Goal: Task Accomplishment & Management: Complete application form

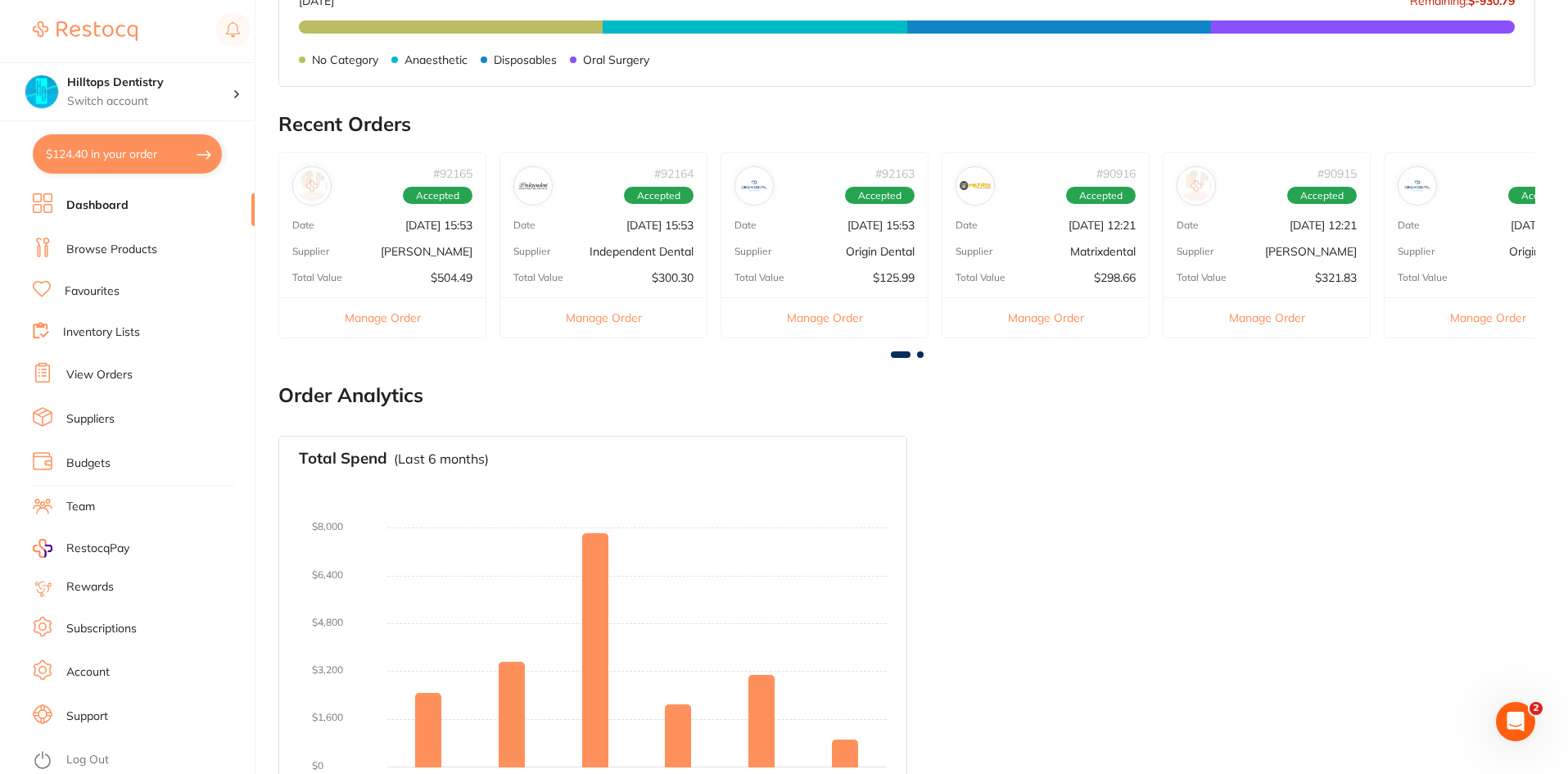
scroll to position [491, 0]
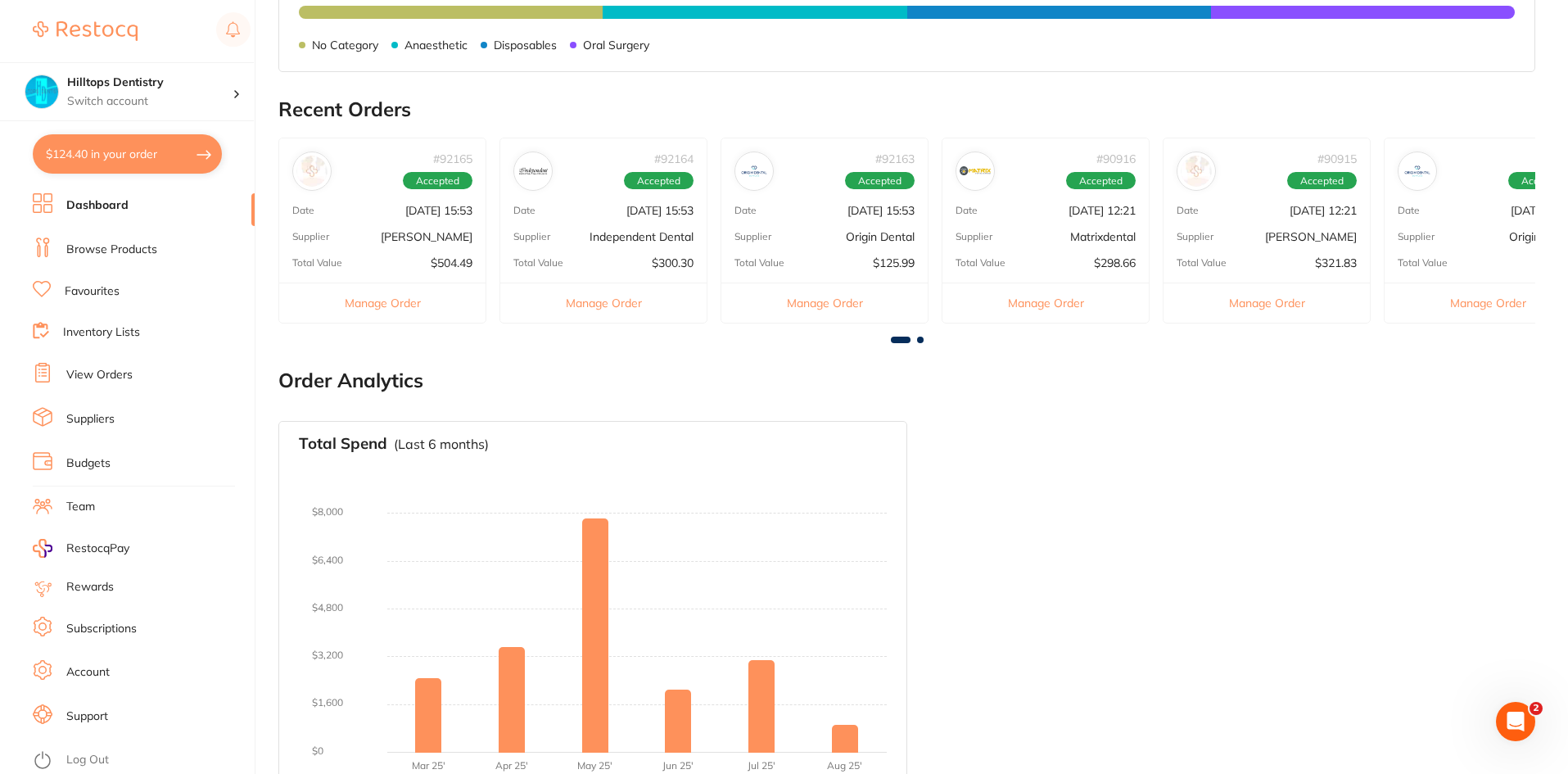
click at [606, 227] on div "# 92164 Accepted Date [DATE] 15:53 Supplier Independent Dental Total Value $300…" at bounding box center [604, 230] width 208 height 186
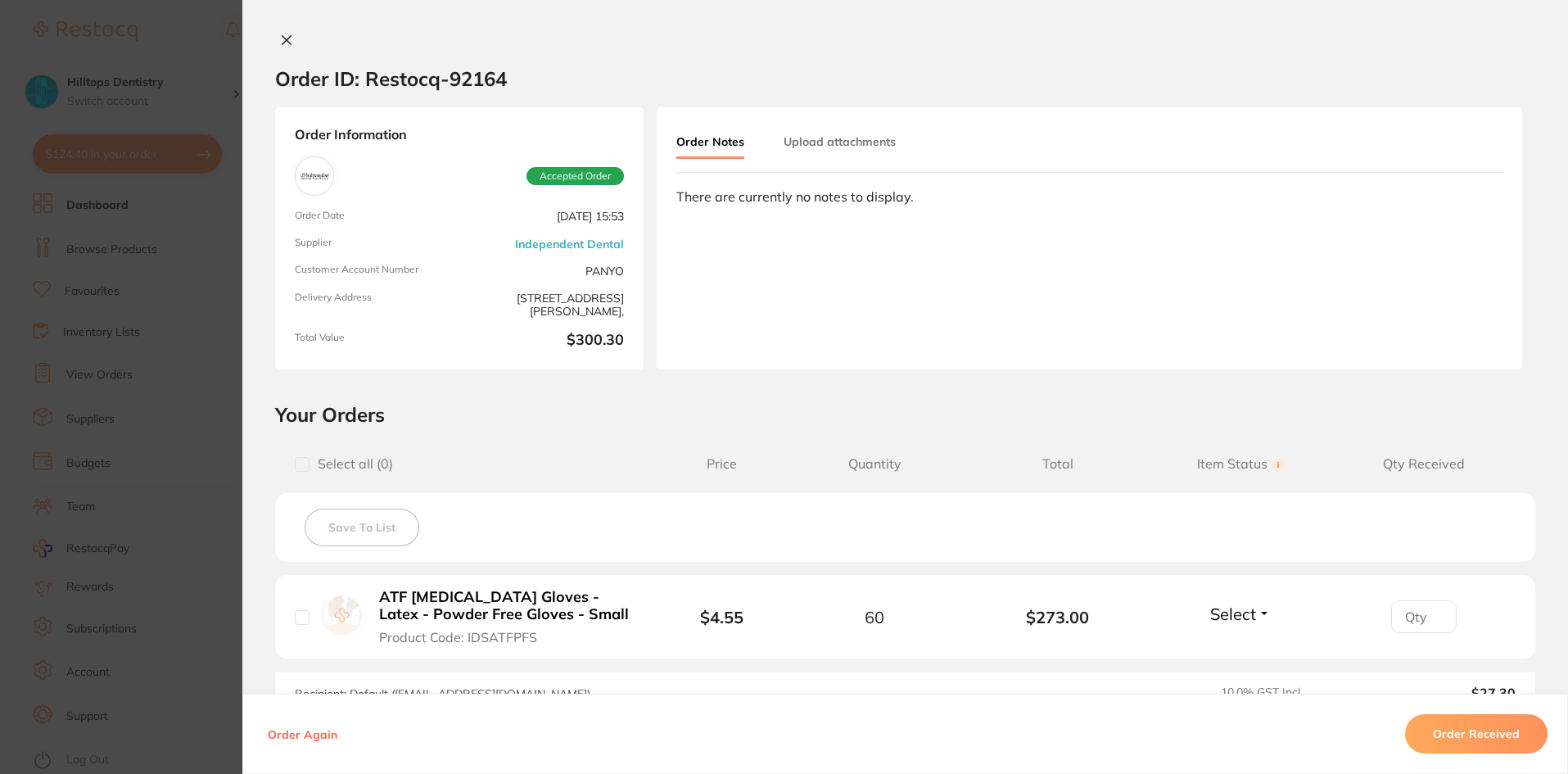
scroll to position [82, 0]
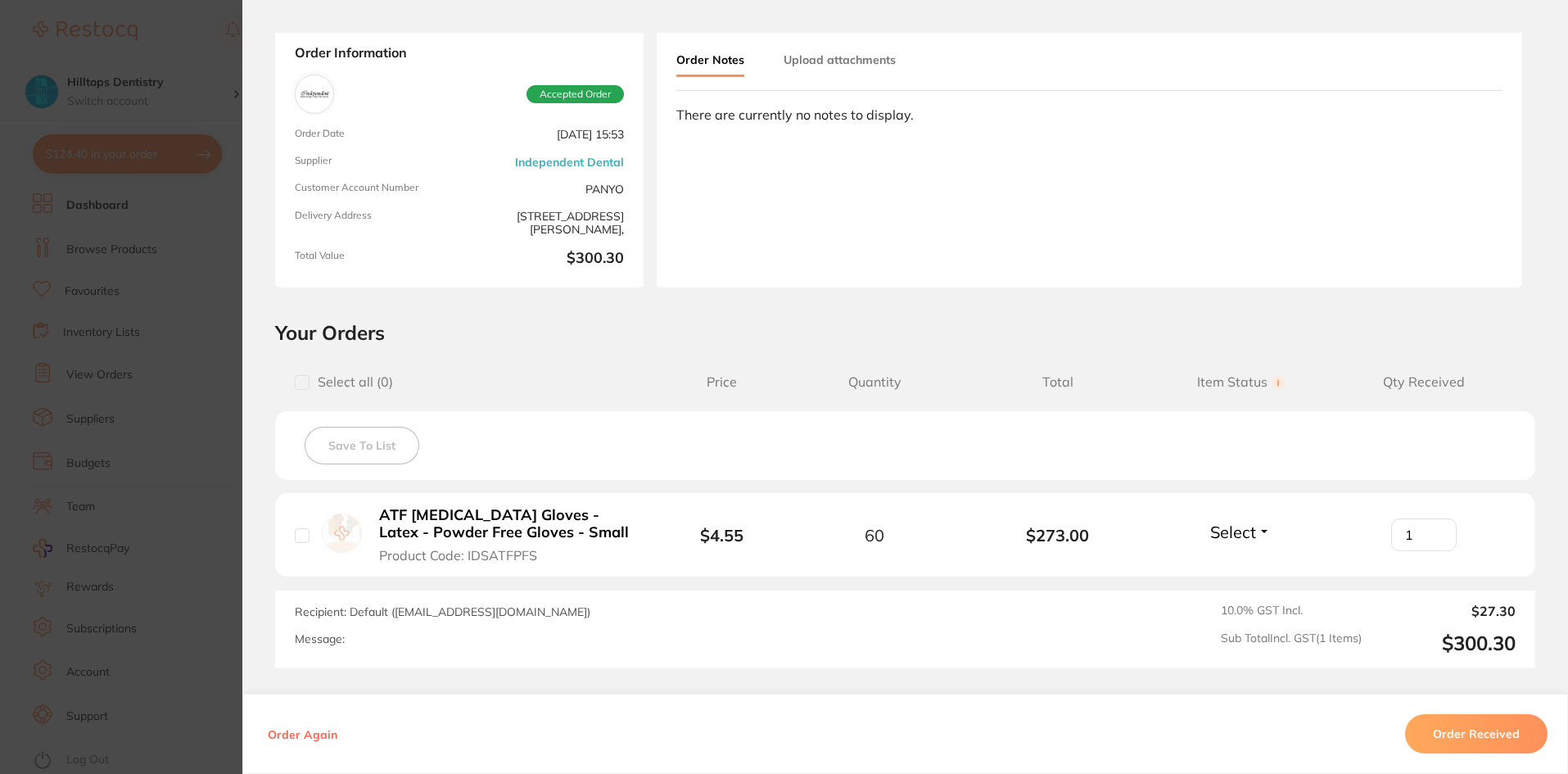
click at [1431, 528] on input "1" at bounding box center [1423, 535] width 65 height 33
click at [1432, 526] on input "2" at bounding box center [1423, 535] width 65 height 33
click at [1432, 526] on input "3" at bounding box center [1423, 535] width 65 height 33
click at [1432, 526] on input "4" at bounding box center [1423, 535] width 65 height 33
click at [1432, 526] on input "5" at bounding box center [1423, 535] width 65 height 33
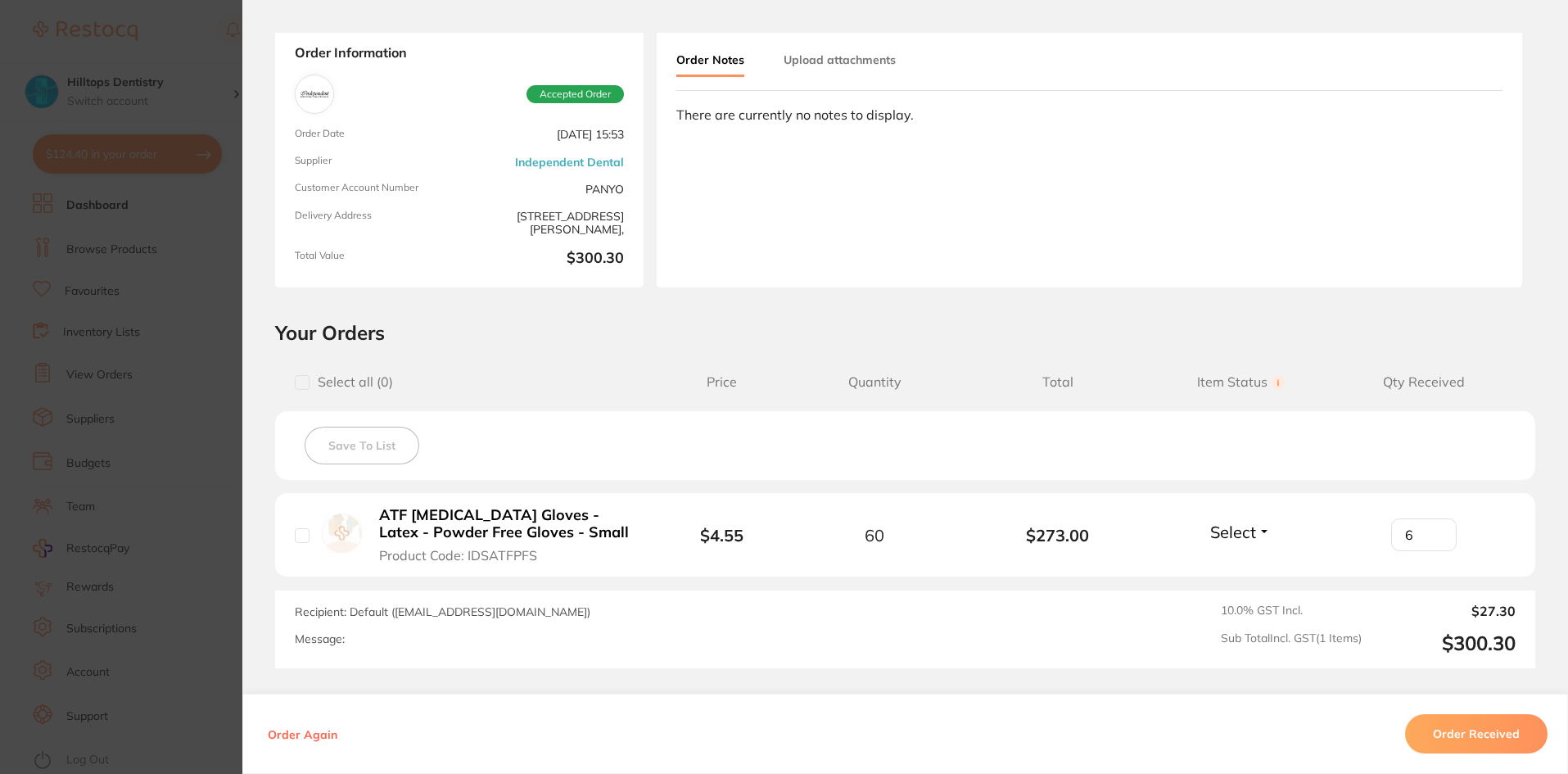
click at [1432, 526] on input "6" at bounding box center [1423, 535] width 65 height 33
click at [1434, 540] on input "5" at bounding box center [1423, 535] width 65 height 33
click at [1434, 540] on input "4" at bounding box center [1423, 535] width 65 height 33
click at [1434, 540] on input "3" at bounding box center [1423, 535] width 65 height 33
click at [1434, 540] on input "2" at bounding box center [1423, 535] width 65 height 33
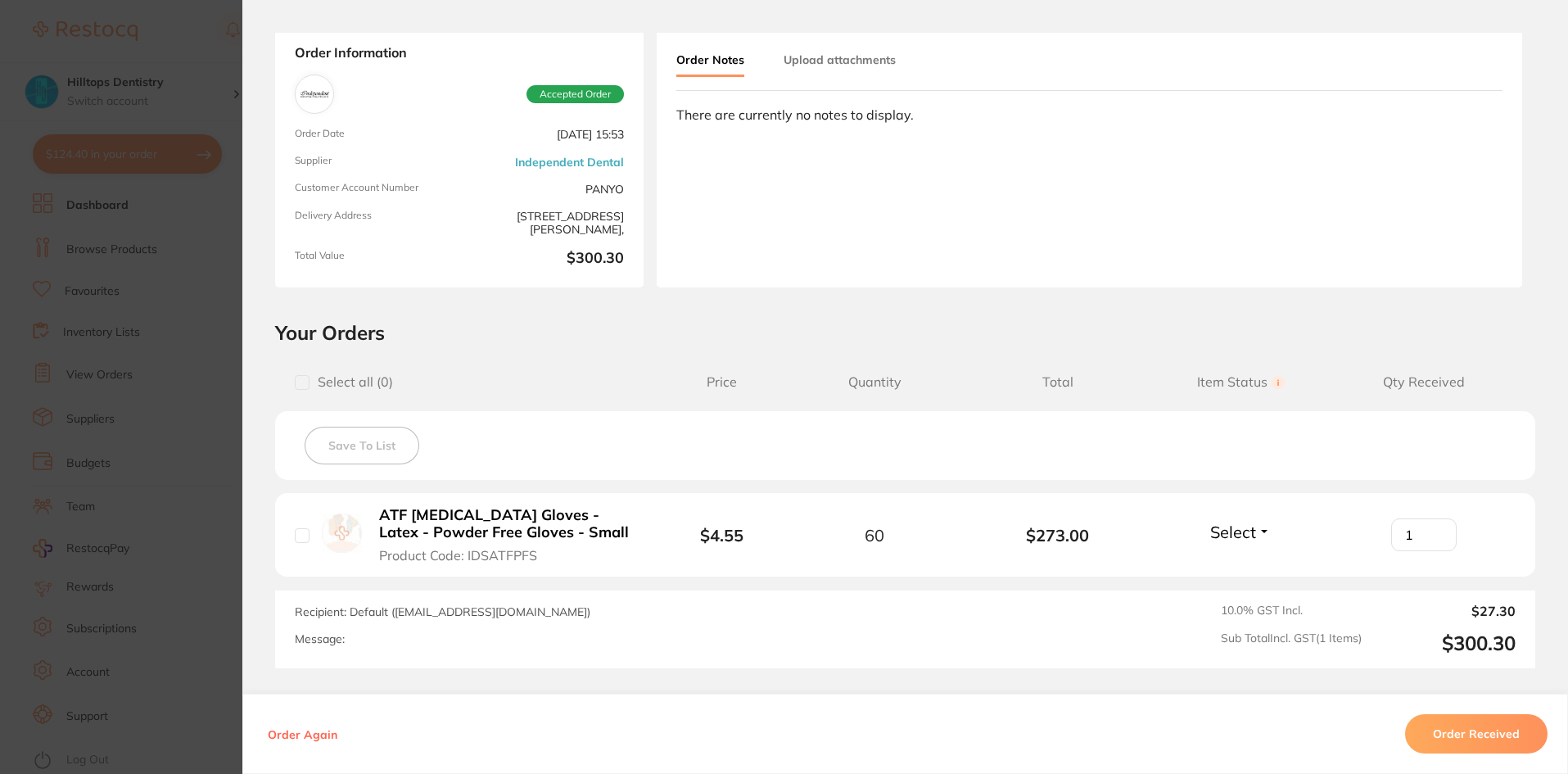
click at [1434, 540] on input "1" at bounding box center [1423, 535] width 65 height 33
type input "0"
click at [1434, 540] on input "0" at bounding box center [1423, 535] width 65 height 33
click at [1338, 573] on li "ATF [MEDICAL_DATA] Gloves - Latex - Powder Free Gloves - Small Product Code: ID…" at bounding box center [905, 535] width 1260 height 84
click at [300, 539] on input "checkbox" at bounding box center [302, 535] width 15 height 15
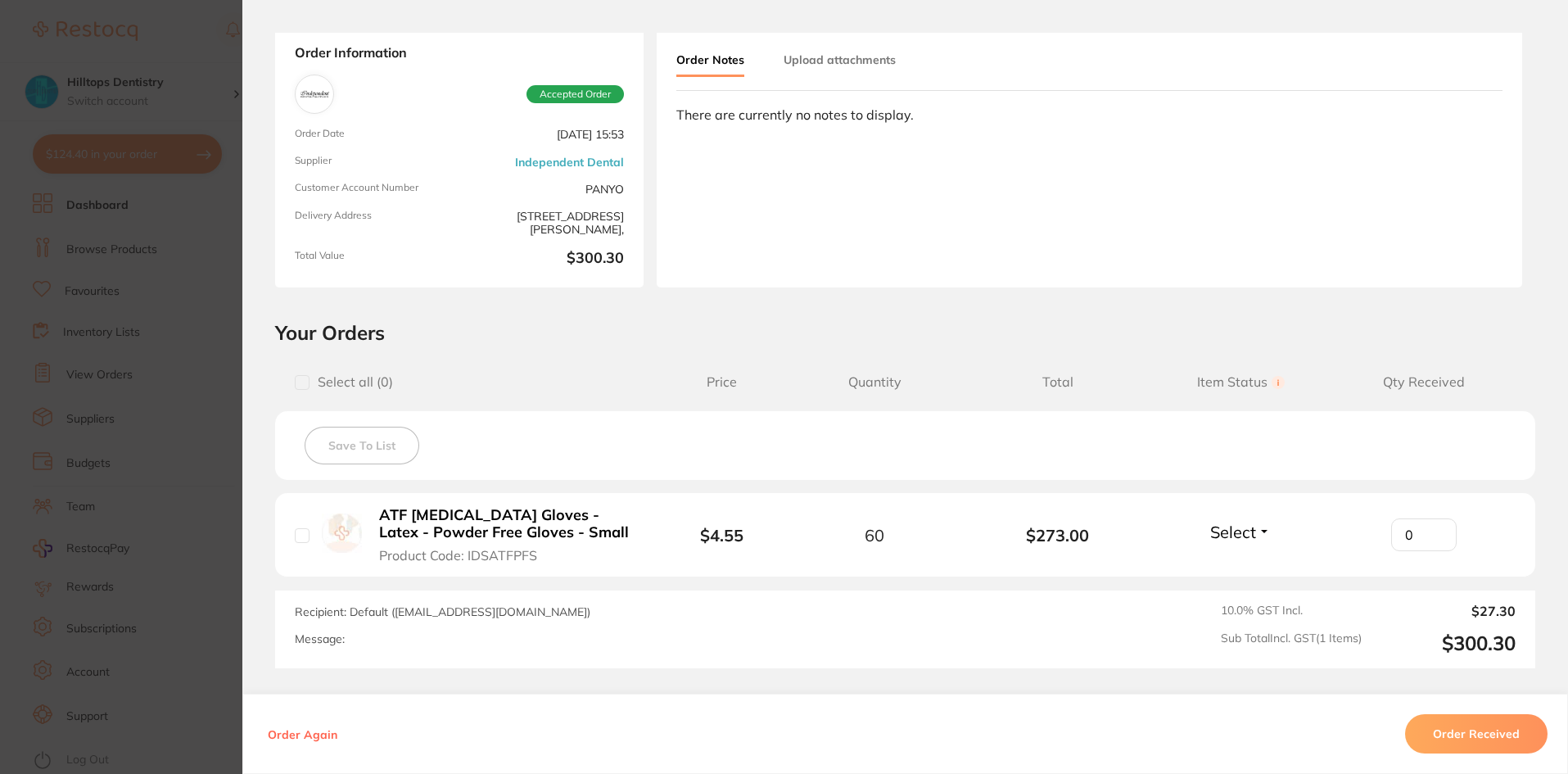
checkbox input "true"
click at [1464, 740] on button "Order Received" at bounding box center [1477, 734] width 143 height 40
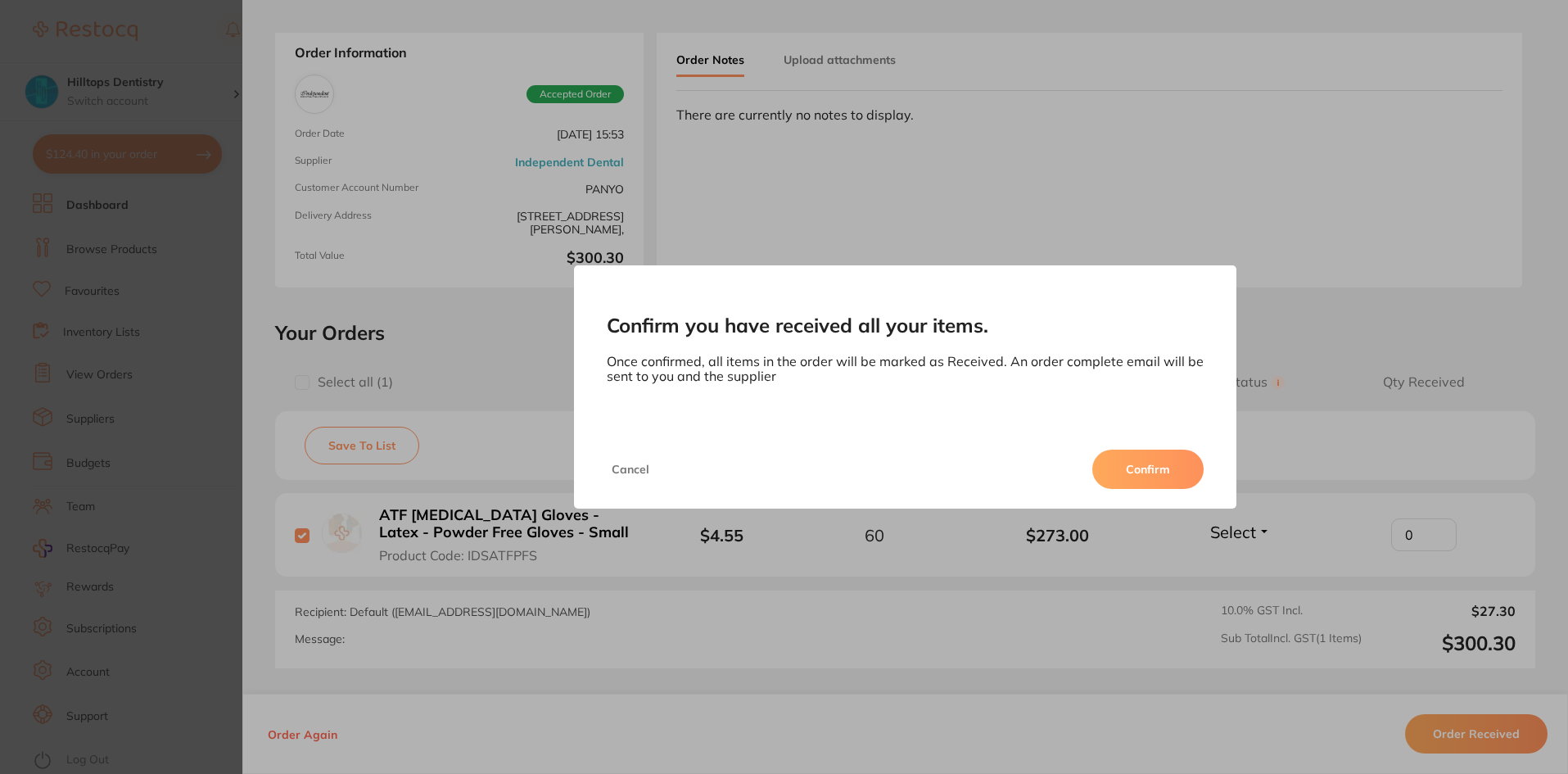
drag, startPoint x: 1138, startPoint y: 469, endPoint x: 1147, endPoint y: 460, distance: 12.7
click at [1146, 461] on button "Confirm" at bounding box center [1147, 470] width 111 height 40
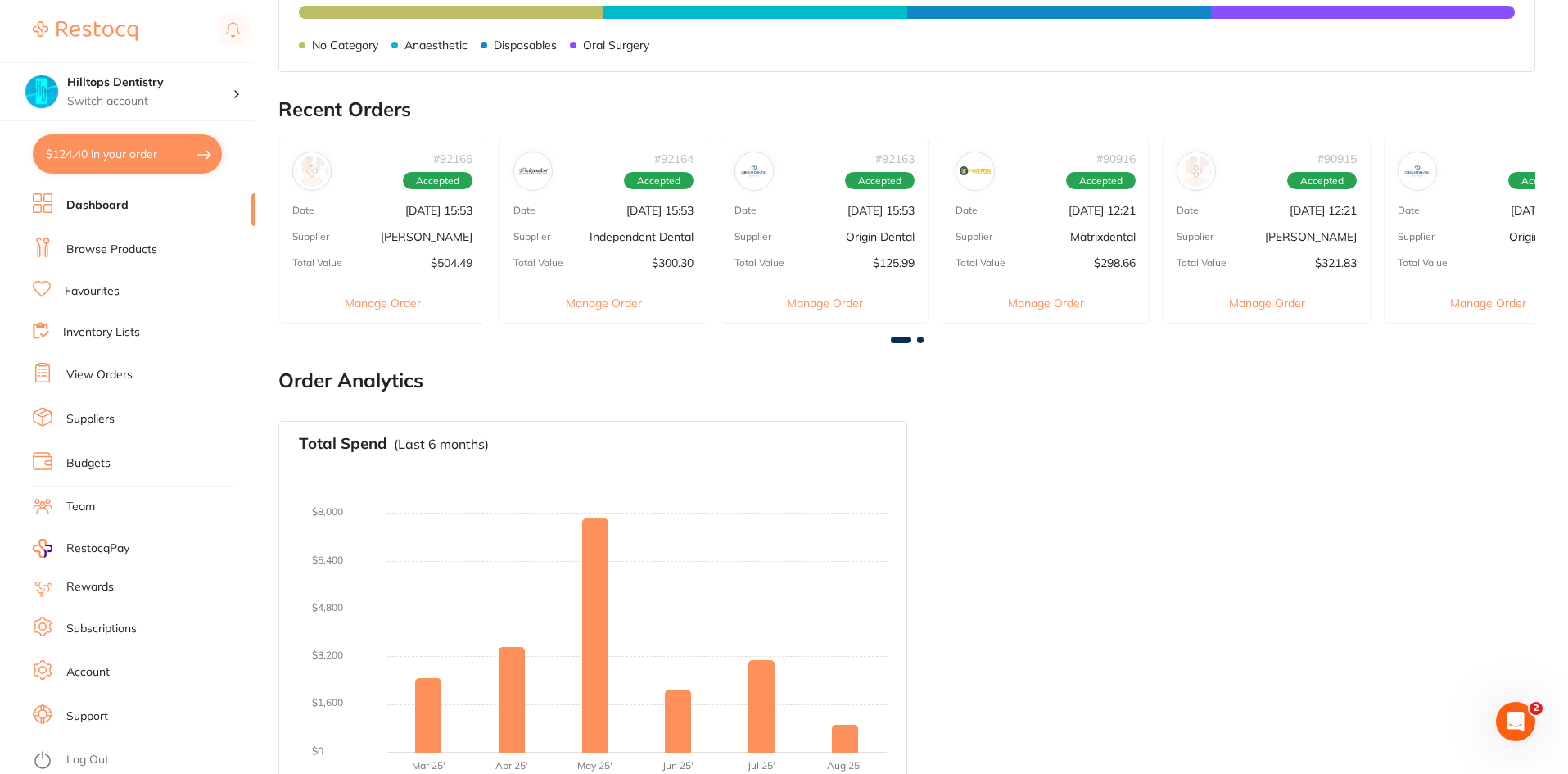
scroll to position [0, 0]
drag, startPoint x: 0, startPoint y: 421, endPoint x: 3, endPoint y: 812, distance: 391.0
